Goal: Task Accomplishment & Management: Use online tool/utility

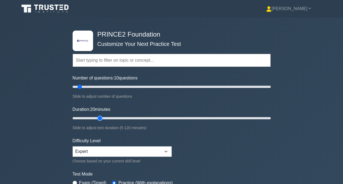
drag, startPoint x: 84, startPoint y: 119, endPoint x: 100, endPoint y: 120, distance: 16.7
type input "20"
click at [100, 120] on input "Duration: 20 minutes" at bounding box center [172, 118] width 198 height 7
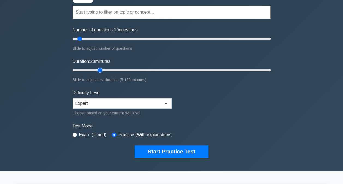
scroll to position [82, 0]
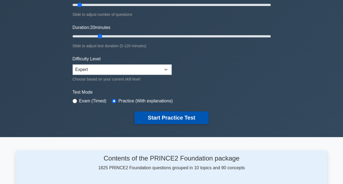
click at [189, 115] on button "Start Practice Test" at bounding box center [172, 117] width 74 height 13
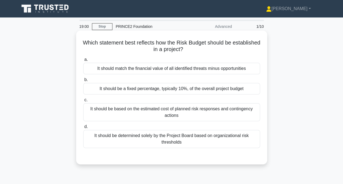
click at [172, 109] on div "It should be based on the estimated cost of planned risk responses and continge…" at bounding box center [171, 112] width 177 height 18
click at [83, 102] on input "c. It should be based on the estimated cost of planned risk responses and conti…" at bounding box center [83, 100] width 0 height 4
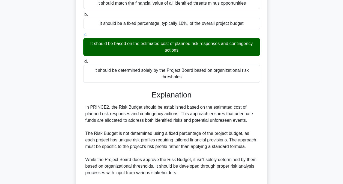
scroll to position [132, 0]
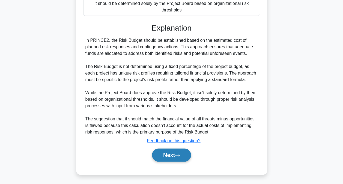
click at [175, 156] on button "Next" at bounding box center [171, 154] width 39 height 13
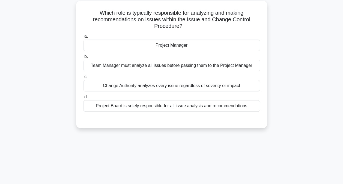
scroll to position [29, 0]
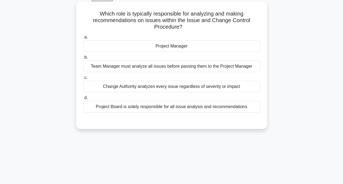
click at [158, 44] on div "Project Manager" at bounding box center [171, 45] width 177 height 11
click at [83, 39] on input "a. Project Manager" at bounding box center [83, 37] width 0 height 4
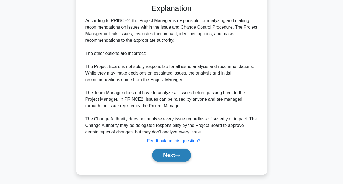
click at [176, 154] on button "Next" at bounding box center [171, 154] width 39 height 13
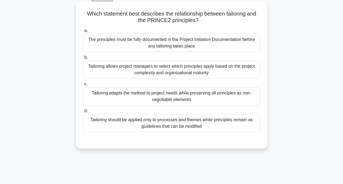
click at [183, 69] on div "Tailoring allows project managers to select which principles apply based on the…" at bounding box center [171, 70] width 177 height 18
click at [83, 59] on input "b. Tailoring allows project managers to select which principles apply based on …" at bounding box center [83, 58] width 0 height 4
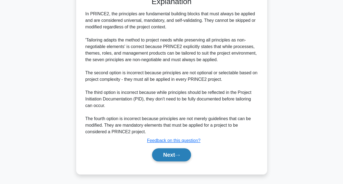
click at [185, 153] on button "Next" at bounding box center [171, 154] width 39 height 13
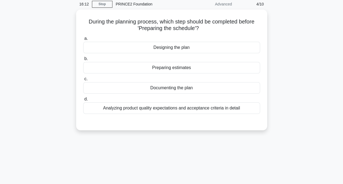
scroll to position [0, 0]
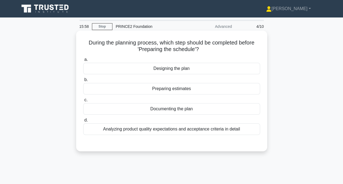
click at [170, 92] on div "Preparing estimates" at bounding box center [171, 88] width 177 height 11
click at [83, 82] on input "b. Preparing estimates" at bounding box center [83, 80] width 0 height 4
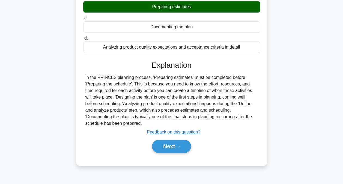
scroll to position [109, 0]
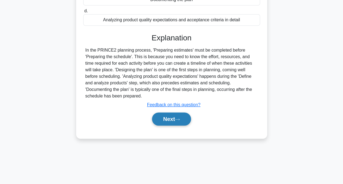
click at [172, 118] on button "Next" at bounding box center [171, 118] width 39 height 13
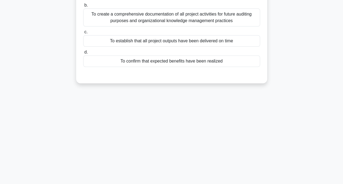
scroll to position [27, 0]
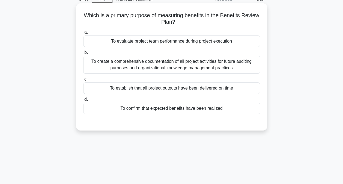
click at [128, 87] on div "To establish that all project outputs have been delivered on time" at bounding box center [171, 87] width 177 height 11
click at [83, 81] on input "c. To establish that all project outputs have been delivered on time" at bounding box center [83, 80] width 0 height 4
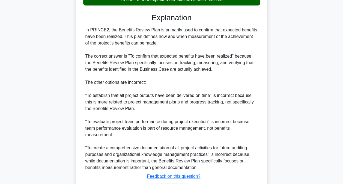
scroll to position [172, 0]
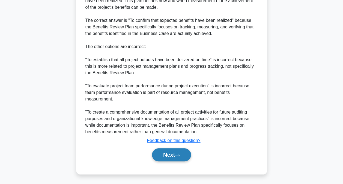
click at [175, 153] on button "Next" at bounding box center [171, 154] width 39 height 13
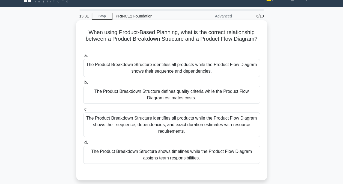
scroll to position [2, 0]
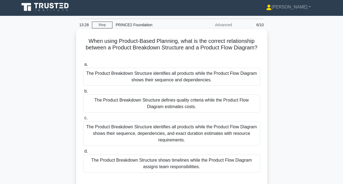
click at [198, 102] on div "The Product Breakdown Structure defines quality criteria while the Product Flow…" at bounding box center [171, 103] width 177 height 18
click at [83, 93] on input "b. The Product Breakdown Structure defines quality criteria while the Product F…" at bounding box center [83, 92] width 0 height 4
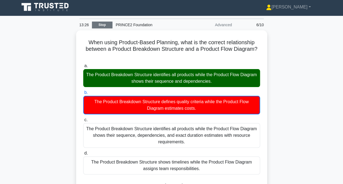
click at [106, 26] on link "Stop" at bounding box center [102, 25] width 20 height 7
